Goal: Task Accomplishment & Management: Use online tool/utility

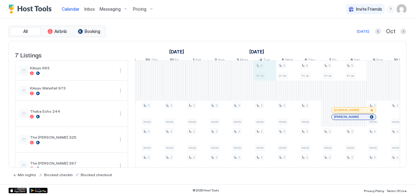
click at [262, 76] on div "2 R925 2 R925 2 R925 2 R925 2 R925 2 R925 2 R925 2 R925 2 R925 2 R925 2 R925 2 …" at bounding box center [152, 140] width 1154 height 158
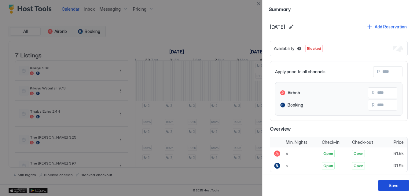
click at [399, 187] on button "Save" at bounding box center [394, 185] width 31 height 11
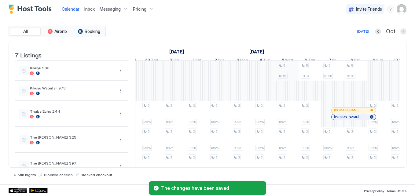
click at [291, 80] on div "2 R925 2 R925 2 R925 2 R925 2 R925 2 R925 2 R925 2 R925 2 R925 2 R925 2 R925 2 …" at bounding box center [152, 140] width 1154 height 158
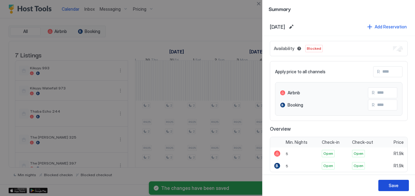
drag, startPoint x: 388, startPoint y: 185, endPoint x: 386, endPoint y: 182, distance: 3.5
click at [387, 184] on button "Save" at bounding box center [394, 185] width 31 height 11
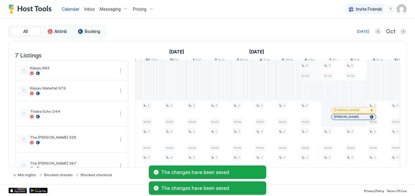
click at [310, 80] on div "2 R925 2 R925 2 R925 2 R925 2 R925 2 R925 2 R925 2 R925 2 R925 2 R925 2 R925 2 …" at bounding box center [152, 140] width 1154 height 158
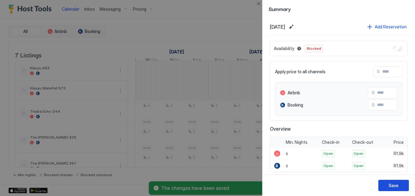
click at [383, 187] on button "Save" at bounding box center [394, 185] width 31 height 11
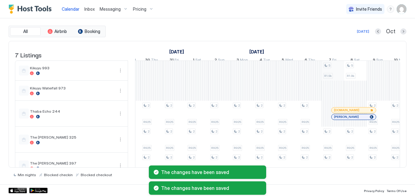
click at [335, 77] on div "2 R925 2 R925 2 R925 2 R925 2 R925 2 R925 2 R925 2 R925 2 R925 2 R925 2 R925 2 …" at bounding box center [152, 140] width 1154 height 158
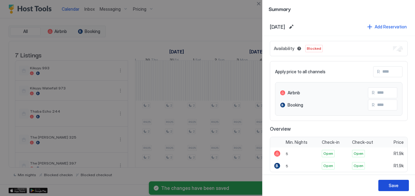
click at [381, 186] on button "Save" at bounding box center [394, 185] width 31 height 11
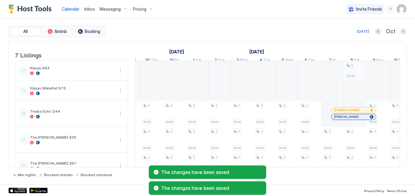
click at [352, 76] on div "2 R925 2 R925 2 R925 2 R925 2 R925 2 R925 2 R925 2 R925 2 R925 2 R925 2 R925 2 …" at bounding box center [152, 140] width 1154 height 158
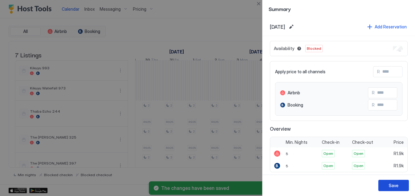
click at [396, 183] on div "Save" at bounding box center [394, 186] width 10 height 6
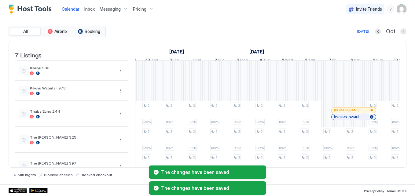
click at [393, 166] on div "The changes have been saved The changes have been saved" at bounding box center [207, 181] width 415 height 32
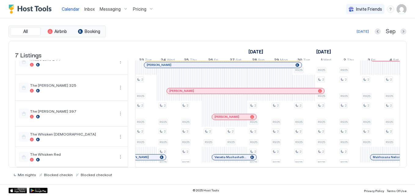
click at [91, 9] on span "Inbox" at bounding box center [89, 8] width 10 height 5
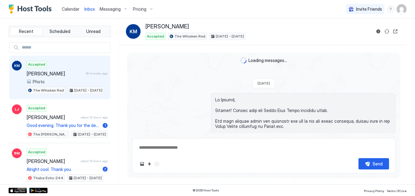
type textarea "*"
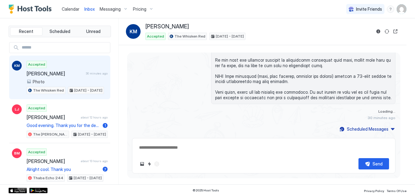
click at [103, 11] on span "Messaging" at bounding box center [110, 9] width 21 height 6
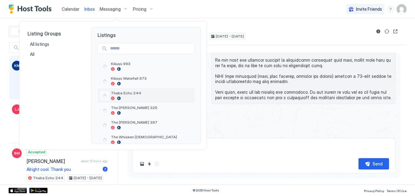
click at [124, 93] on span "Thaba Echo 244" at bounding box center [151, 93] width 81 height 5
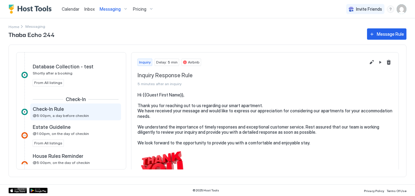
click at [82, 112] on div "Check-In Rule" at bounding box center [71, 109] width 77 height 6
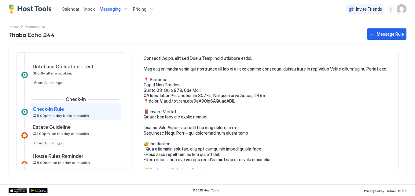
scroll to position [61, 0]
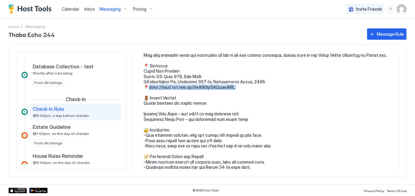
drag, startPoint x: 147, startPoint y: 92, endPoint x: 222, endPoint y: 97, distance: 74.8
click at [222, 97] on pre at bounding box center [268, 124] width 249 height 187
drag, startPoint x: 222, startPoint y: 97, endPoint x: 219, endPoint y: 94, distance: 3.9
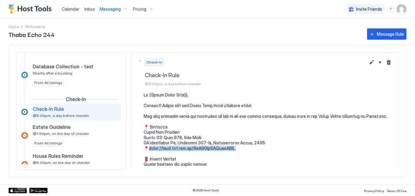
click at [316, 156] on pre at bounding box center [268, 185] width 249 height 187
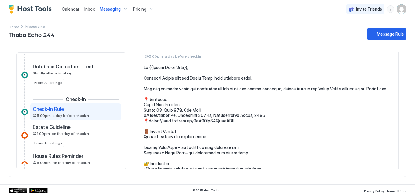
scroll to position [61, 0]
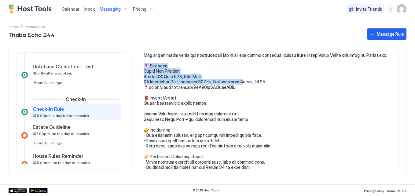
drag, startPoint x: 143, startPoint y: 73, endPoint x: 232, endPoint y: 87, distance: 89.4
click at [232, 87] on div at bounding box center [265, 143] width 255 height 224
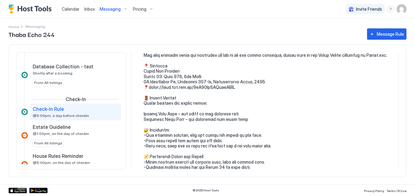
drag, startPoint x: 232, startPoint y: 87, endPoint x: 160, endPoint y: 91, distance: 71.7
click at [161, 91] on pre at bounding box center [268, 124] width 249 height 187
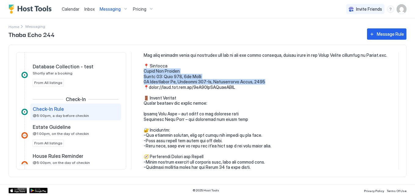
drag, startPoint x: 144, startPoint y: 77, endPoint x: 258, endPoint y: 87, distance: 114.6
click at [258, 87] on pre at bounding box center [268, 124] width 249 height 187
copy pre "[STREET_ADDRESS]"
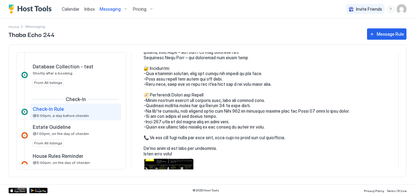
scroll to position [122, 0]
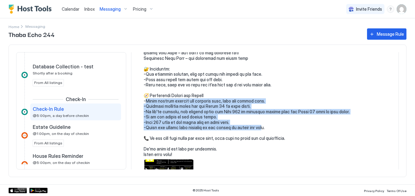
drag, startPoint x: 146, startPoint y: 106, endPoint x: 266, endPoint y: 132, distance: 123.0
click at [266, 132] on pre at bounding box center [268, 63] width 249 height 187
copy pre "passing through the security gate, take the second left. -Continue straight unt…"
